Goal: Browse casually: Explore the website without a specific task or goal

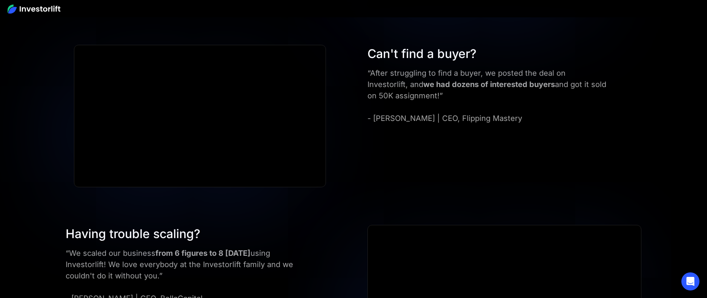
scroll to position [2004, 0]
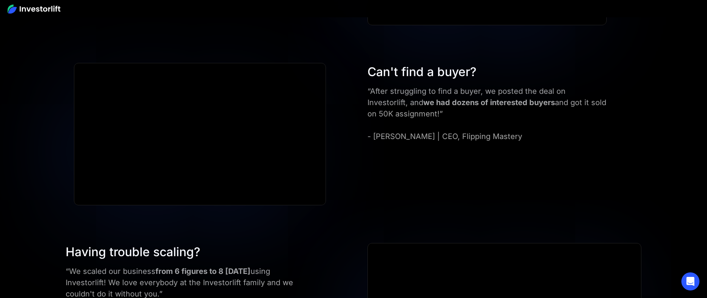
drag, startPoint x: 184, startPoint y: 236, endPoint x: 186, endPoint y: 232, distance: 4.3
drag, startPoint x: 94, startPoint y: 235, endPoint x: 121, endPoint y: 237, distance: 26.5
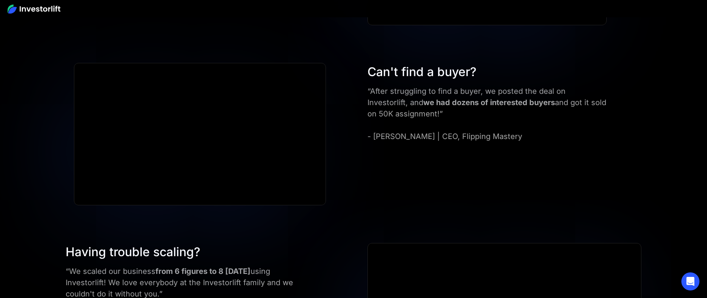
drag, startPoint x: 130, startPoint y: 241, endPoint x: 163, endPoint y: 239, distance: 33.6
click at [135, 243] on div "Having trouble scaling?" at bounding box center [183, 252] width 234 height 18
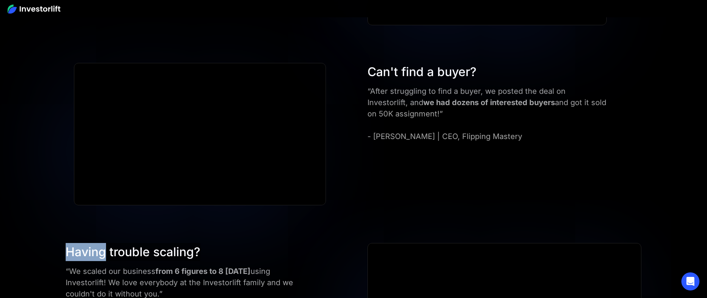
click at [212, 243] on div "Having trouble scaling?" at bounding box center [183, 252] width 234 height 18
click at [203, 249] on div "Having trouble scaling?" at bounding box center [183, 252] width 234 height 18
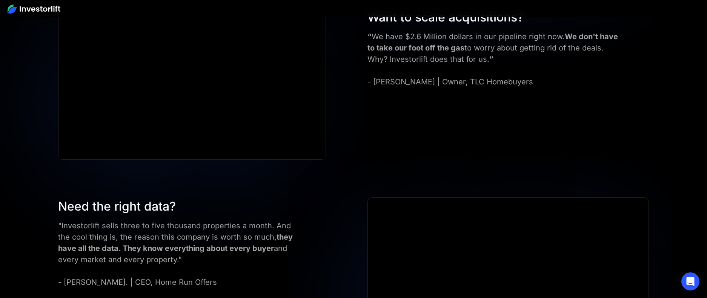
scroll to position [2818, 0]
click at [347, 143] on div "Want to scale acquisitions? “ We have $2.6 Million dollars in our pipeline righ…" at bounding box center [353, 84] width 636 height 152
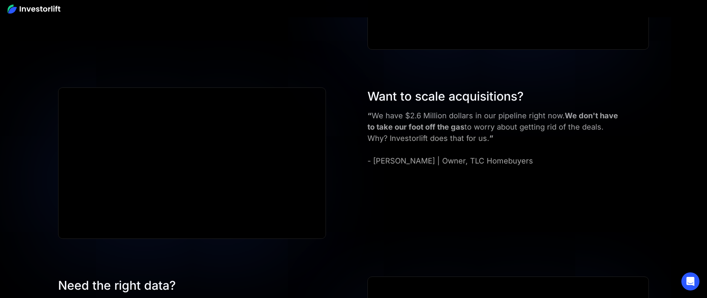
scroll to position [2734, 0]
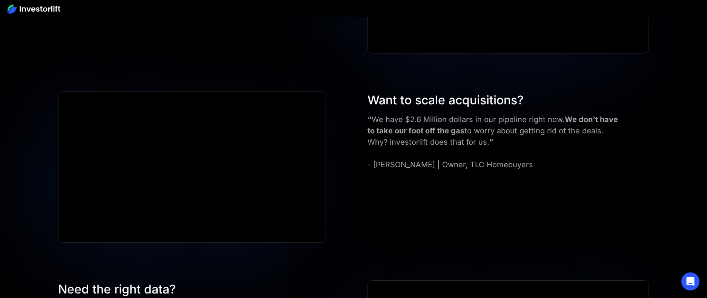
click at [387, 179] on div "Want to scale acquisitions? “ We have $2.6 Million dollars in our pipeline righ…" at bounding box center [353, 167] width 636 height 152
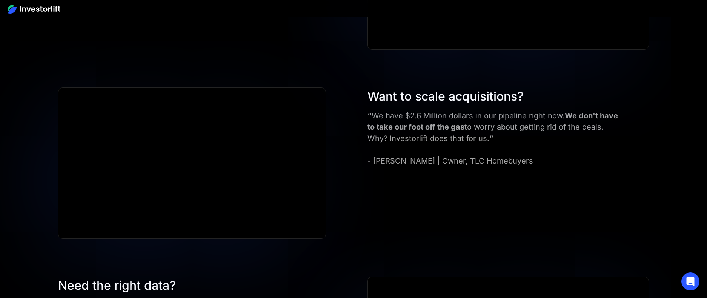
click at [440, 200] on div "Want to scale acquisitions? “ We have $2.6 Million dollars in our pipeline righ…" at bounding box center [353, 164] width 636 height 152
click at [464, 161] on div "“ We have $2.6 Million dollars in our pipeline right now. We don't have to take…" at bounding box center [493, 138] width 253 height 57
click at [367, 159] on div "Want to scale acquisitions? “ We have $2.6 Million dollars in our pipeline righ…" at bounding box center [508, 127] width 289 height 79
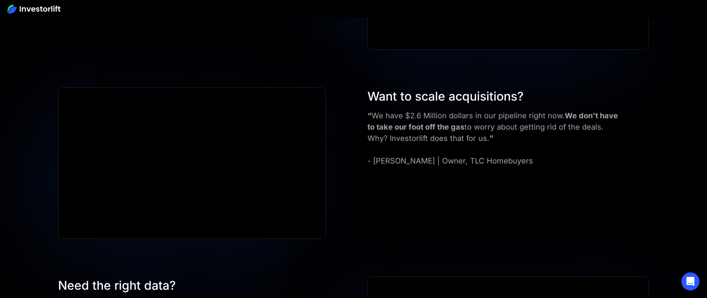
click at [504, 162] on div "“ We have $2.6 Million dollars in our pipeline right now. We don't have to take…" at bounding box center [493, 138] width 253 height 57
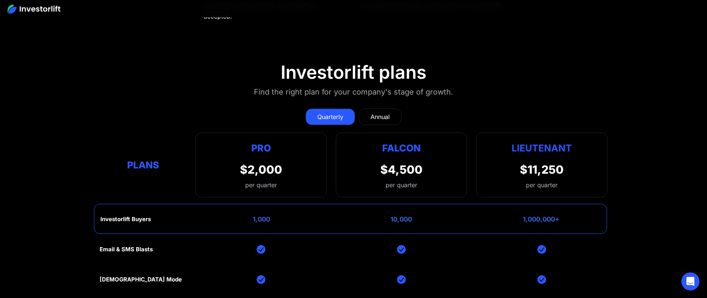
scroll to position [3290, 0]
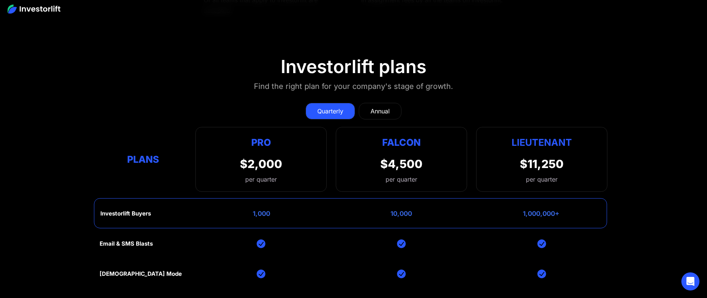
click at [383, 109] on div "Annual" at bounding box center [379, 111] width 19 height 9
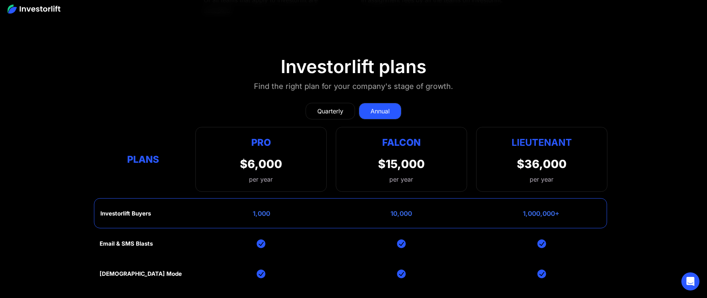
click at [335, 113] on div "Quarterly" at bounding box center [330, 111] width 26 height 9
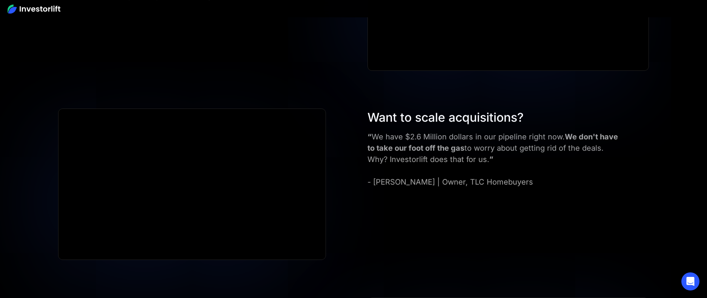
scroll to position [2716, 0]
click at [396, 247] on div "Want to scale acquisitions? “ We have $2.6 Million dollars in our pipeline righ…" at bounding box center [353, 185] width 636 height 152
click at [60, 260] on div at bounding box center [192, 185] width 268 height 152
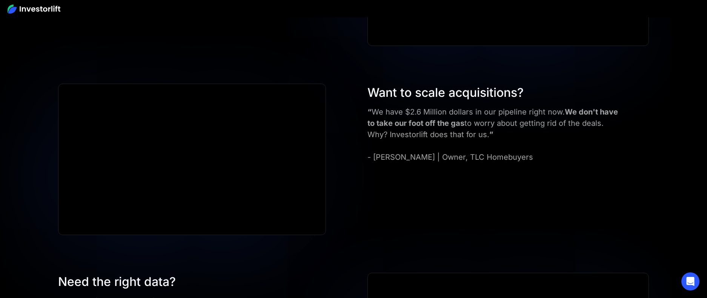
scroll to position [2748, 0]
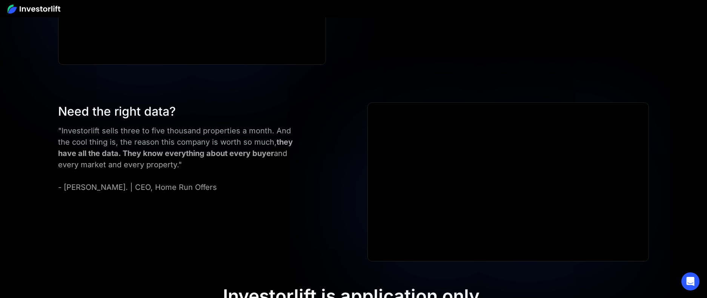
scroll to position [2913, 0]
click at [321, 229] on div "Need the right data? "Investorlift sells three to five thousand properties a mo…" at bounding box center [353, 181] width 636 height 159
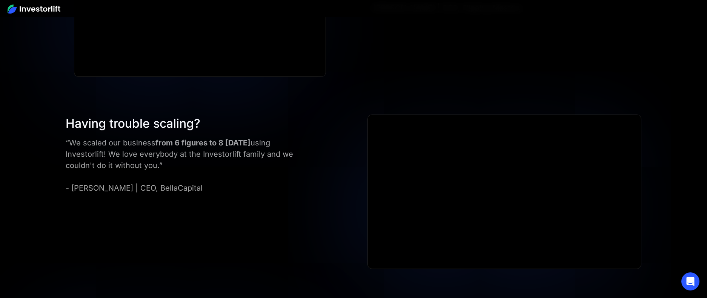
scroll to position [2154, 0]
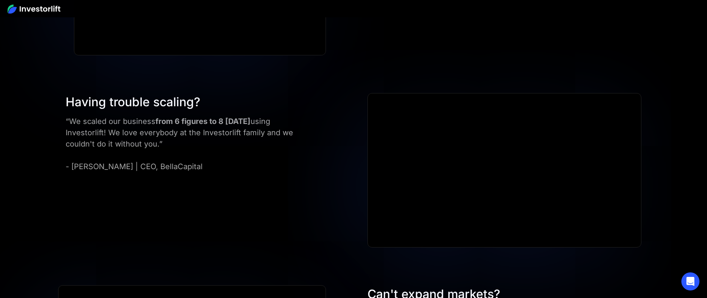
click at [260, 241] on div "Having trouble scaling? “We scaled our business from 6 figures to 8 [DATE] usin…" at bounding box center [353, 170] width 621 height 155
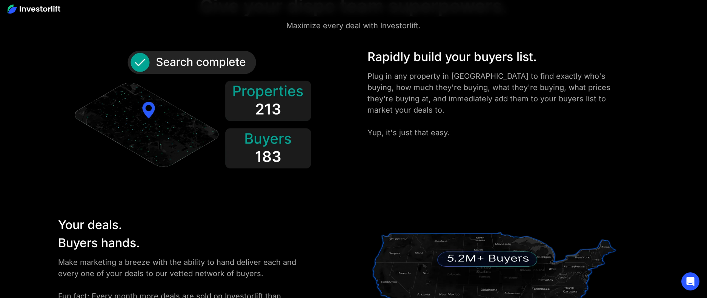
scroll to position [952, 0]
